Goal: Navigation & Orientation: Find specific page/section

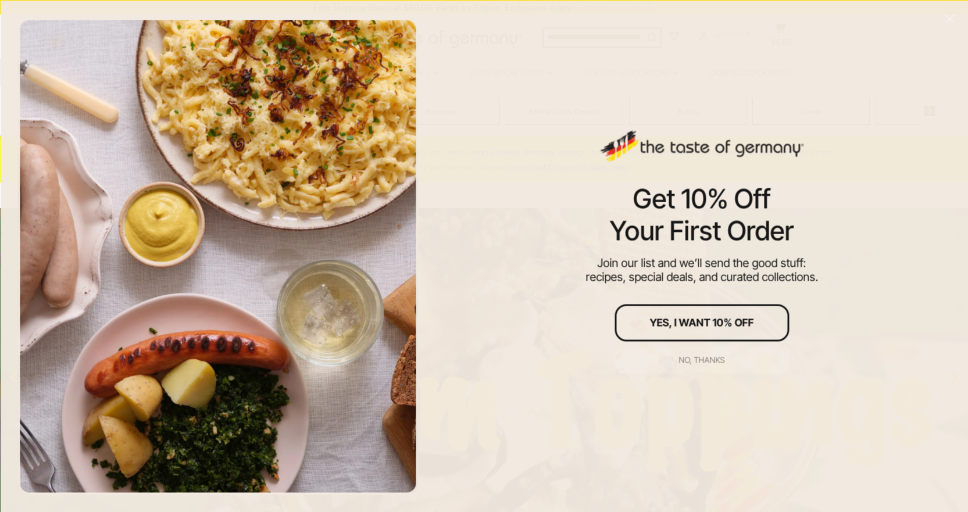
click at [705, 358] on div "No, thanks" at bounding box center [702, 360] width 46 height 8
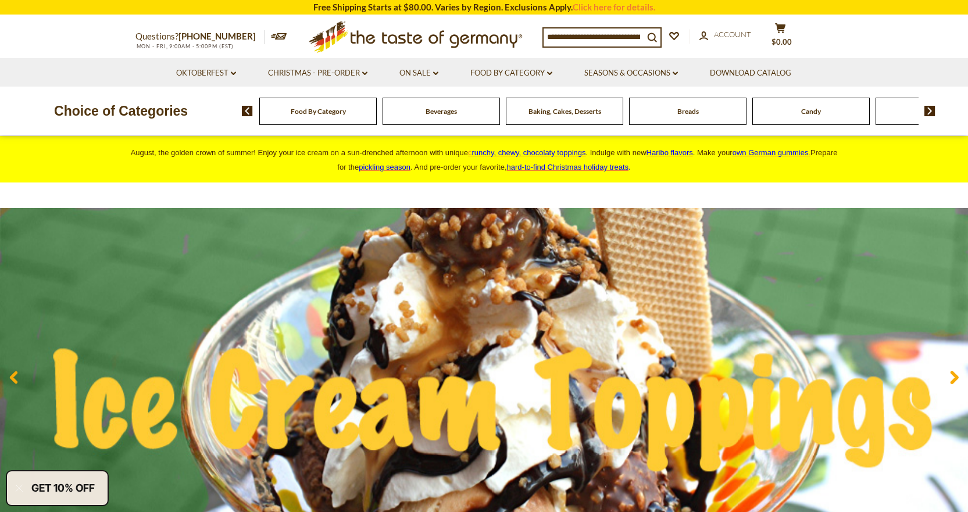
click at [377, 113] on div "Baking, Cakes, Desserts" at bounding box center [317, 111] width 117 height 27
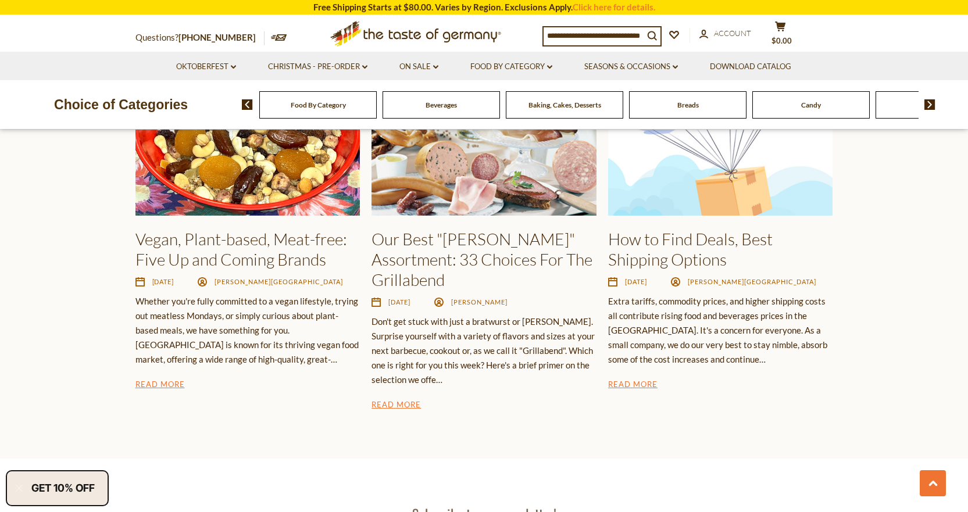
scroll to position [1220, 0]
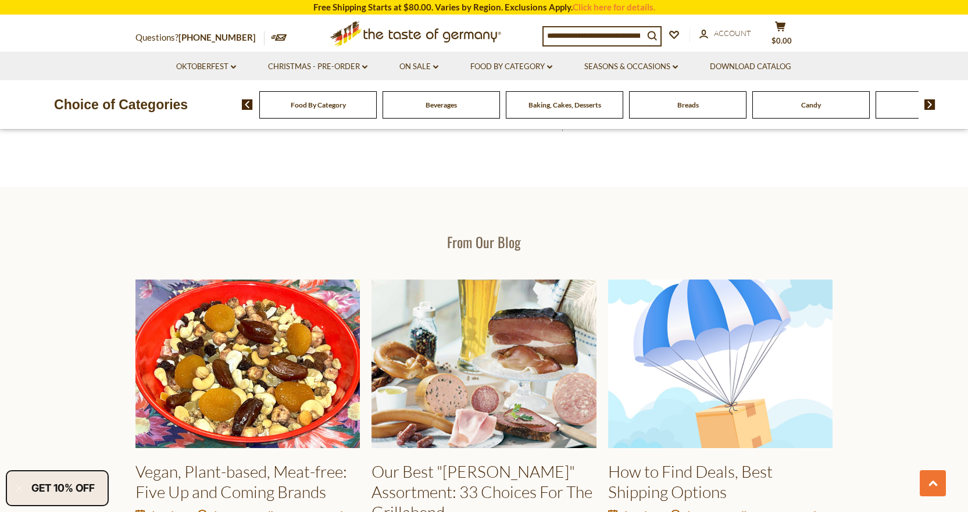
click at [377, 115] on div "Baking, Cakes, Desserts" at bounding box center [317, 104] width 117 height 27
click at [572, 106] on span "Baking, Cakes, Desserts" at bounding box center [564, 105] width 73 height 9
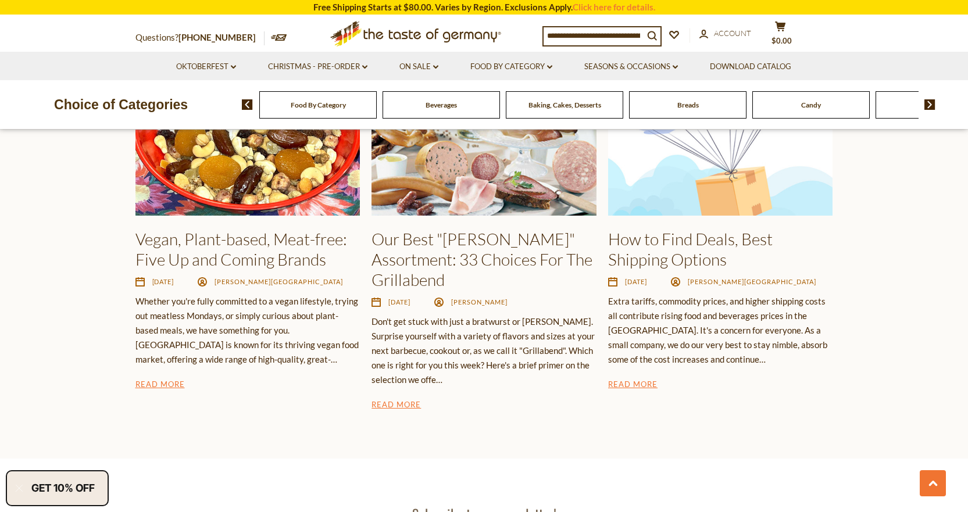
scroll to position [1511, 0]
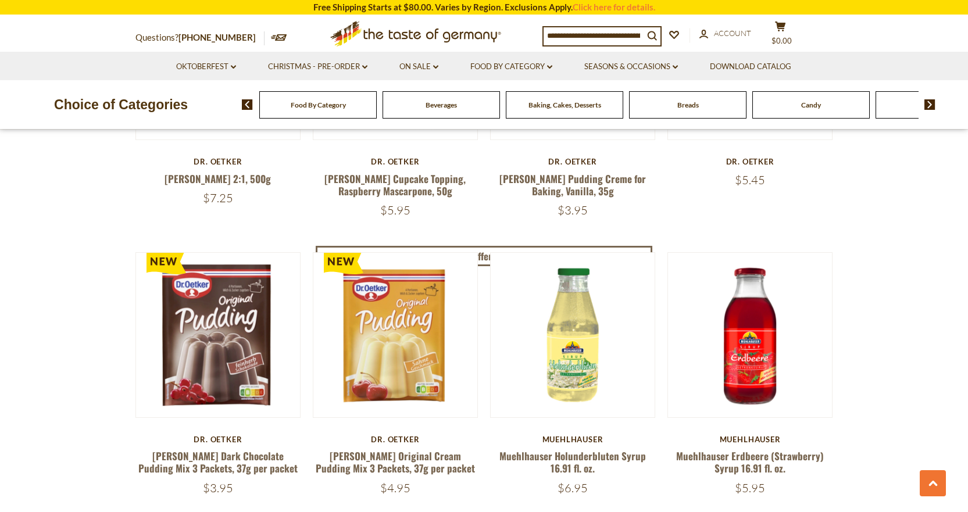
scroll to position [2732, 0]
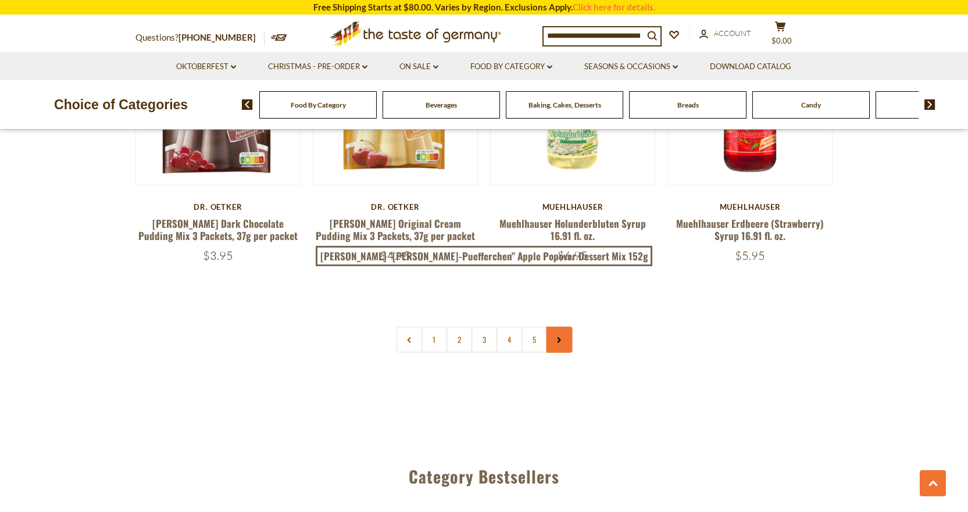
click at [557, 334] on link at bounding box center [559, 340] width 26 height 26
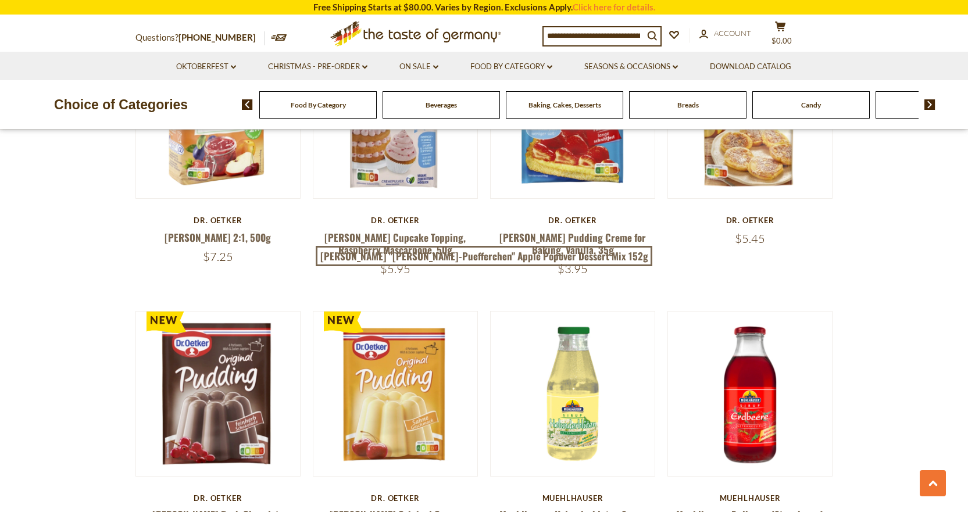
scroll to position [2731, 0]
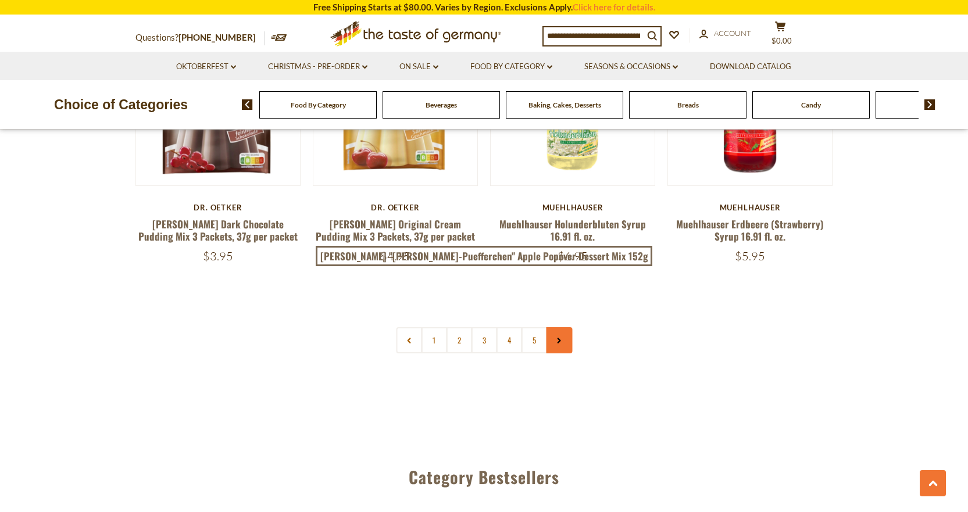
click at [557, 334] on link at bounding box center [559, 340] width 26 height 26
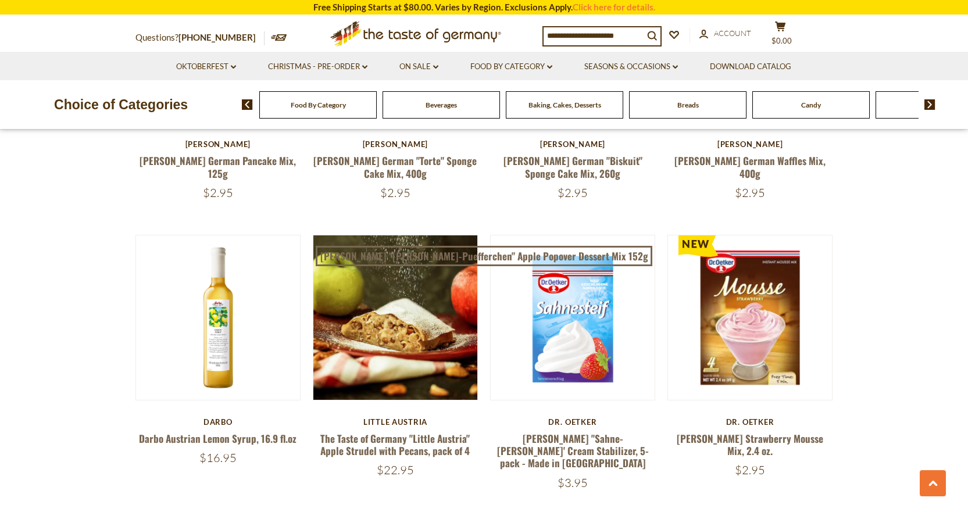
scroll to position [1685, 0]
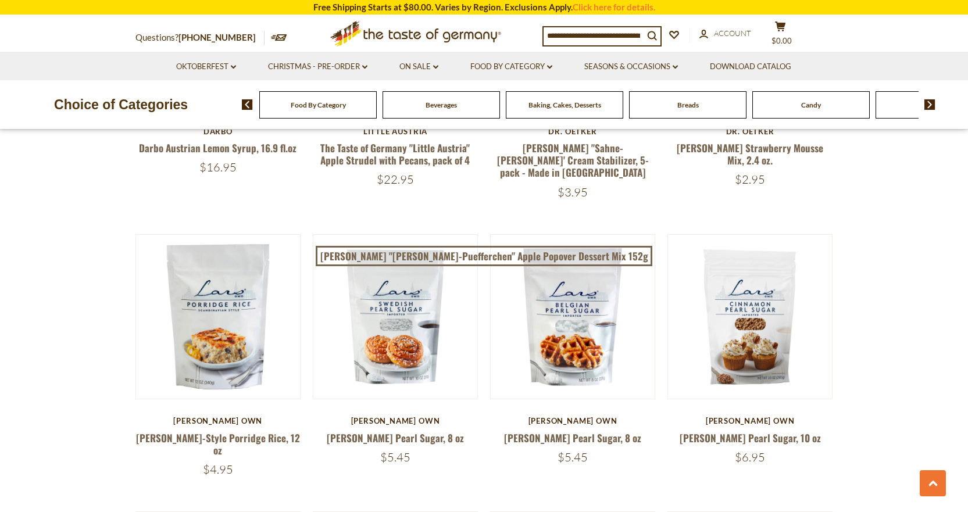
click at [681, 103] on span "Breads" at bounding box center [688, 105] width 22 height 9
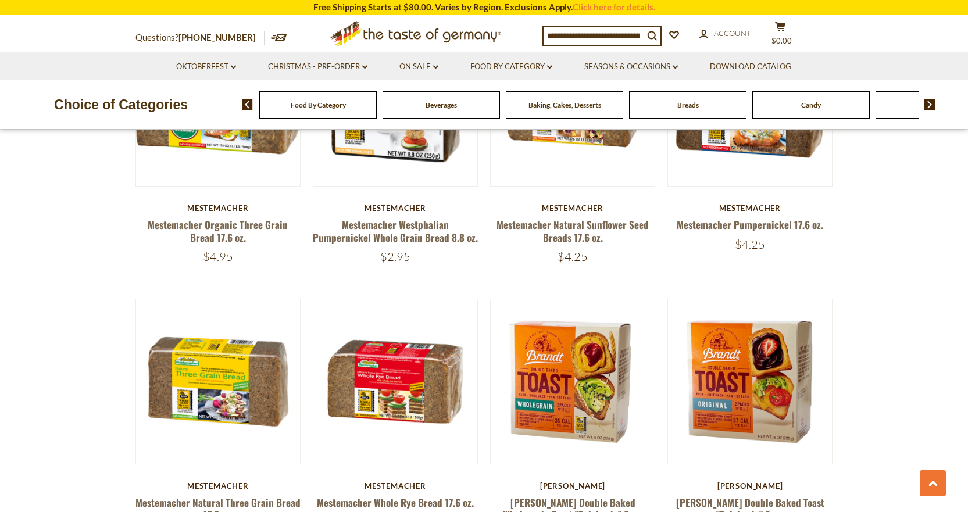
scroll to position [2673, 0]
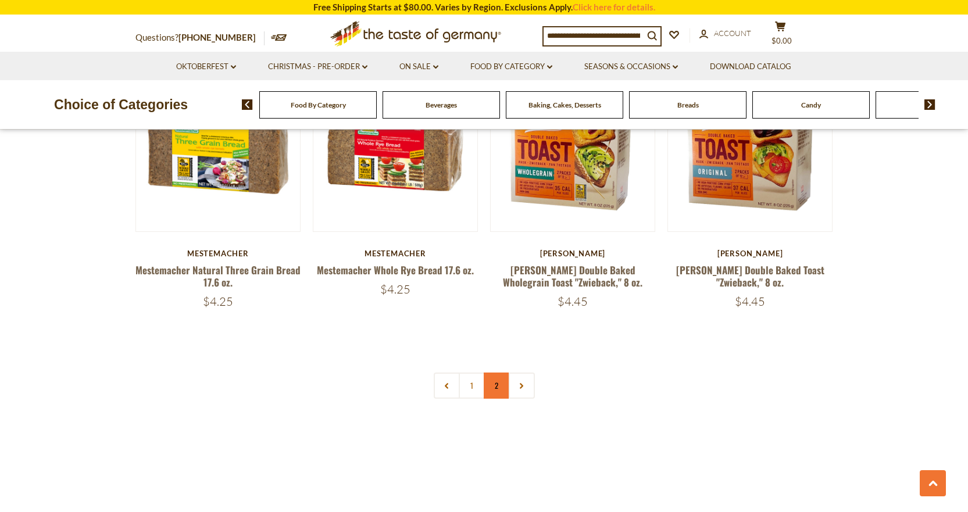
click at [490, 386] on link "2" at bounding box center [496, 385] width 26 height 26
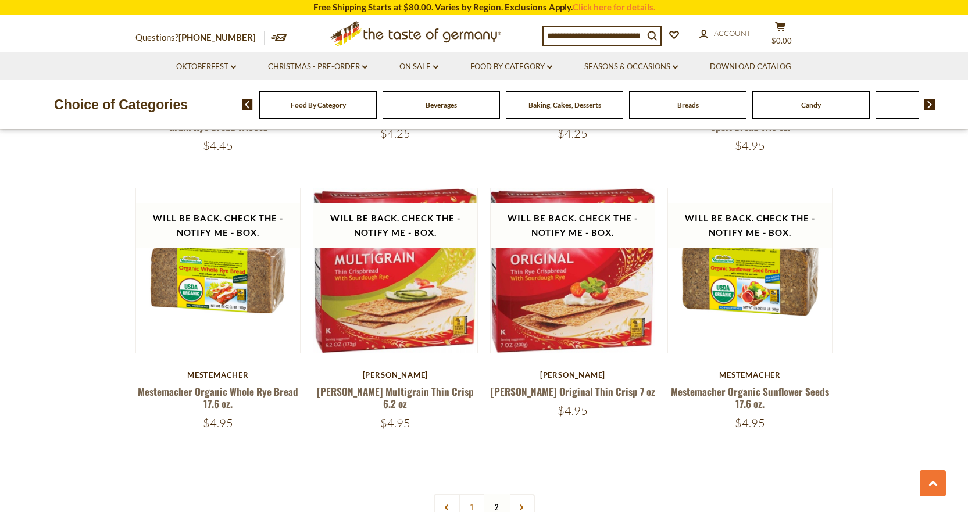
scroll to position [1500, 0]
